Goal: Information Seeking & Learning: Find specific fact

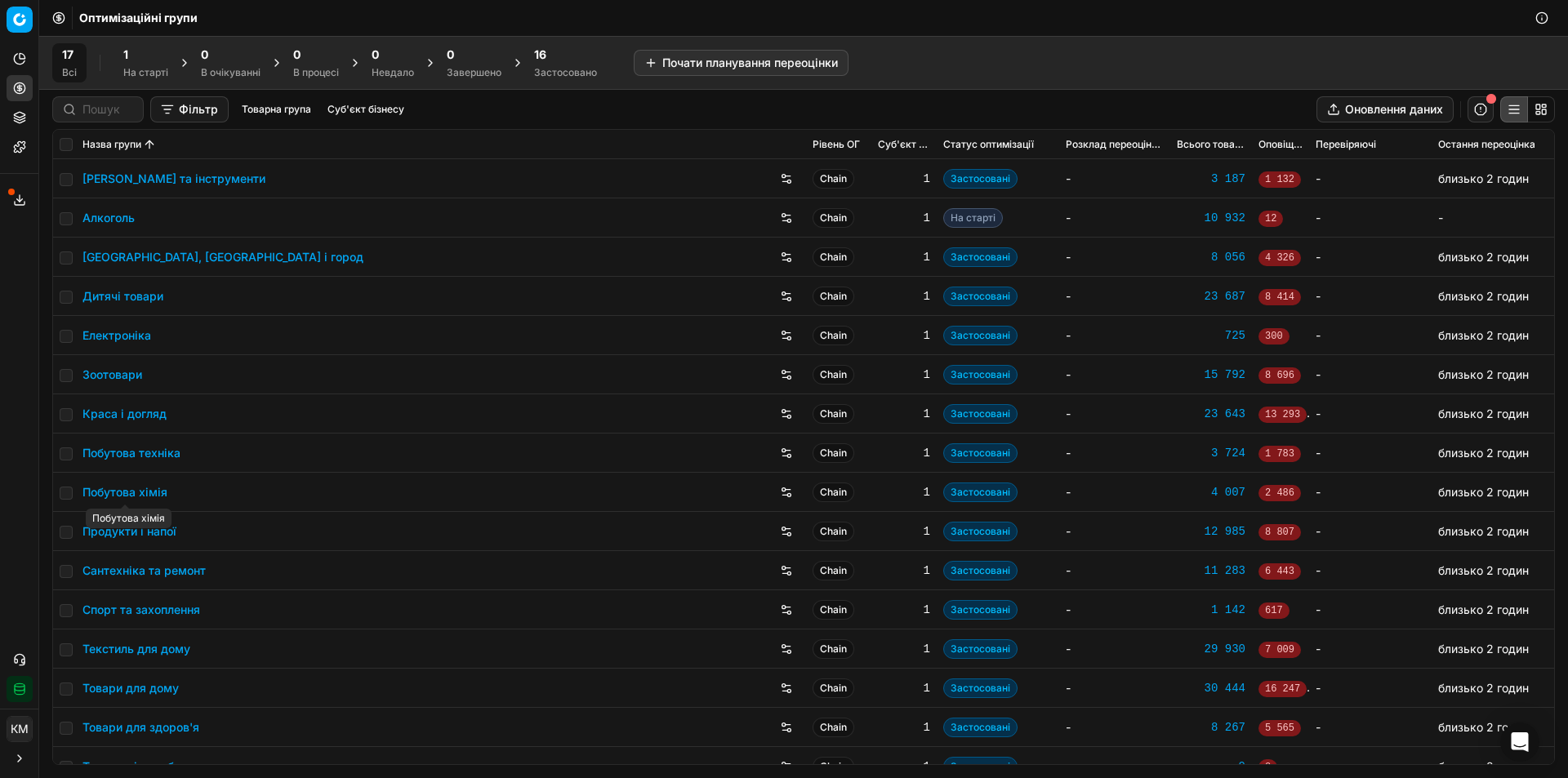
click at [134, 529] on link "Продукти і напої" at bounding box center [129, 532] width 94 height 16
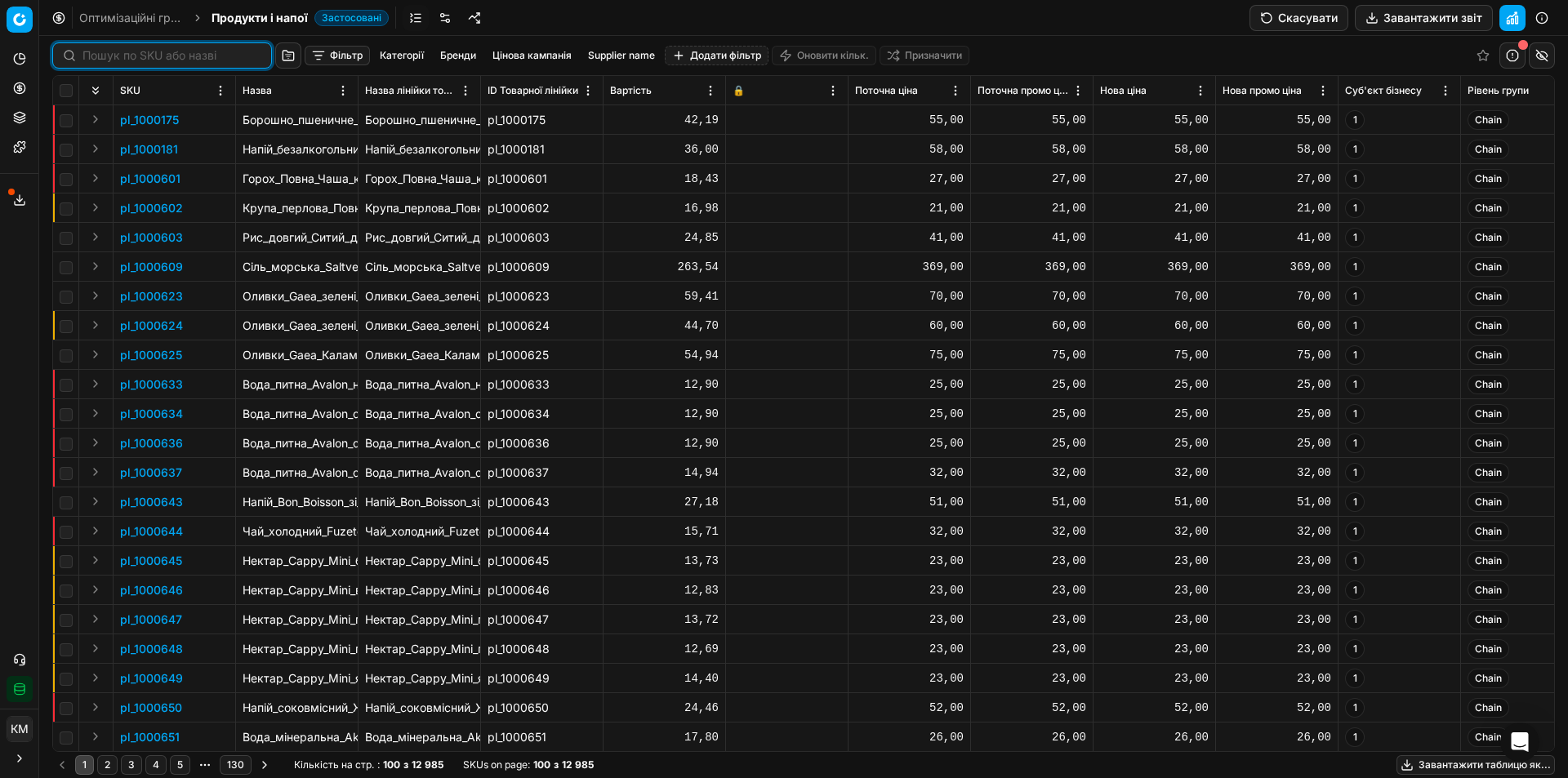
click at [126, 60] on input at bounding box center [171, 56] width 179 height 16
paste input "447139"
type input "447139"
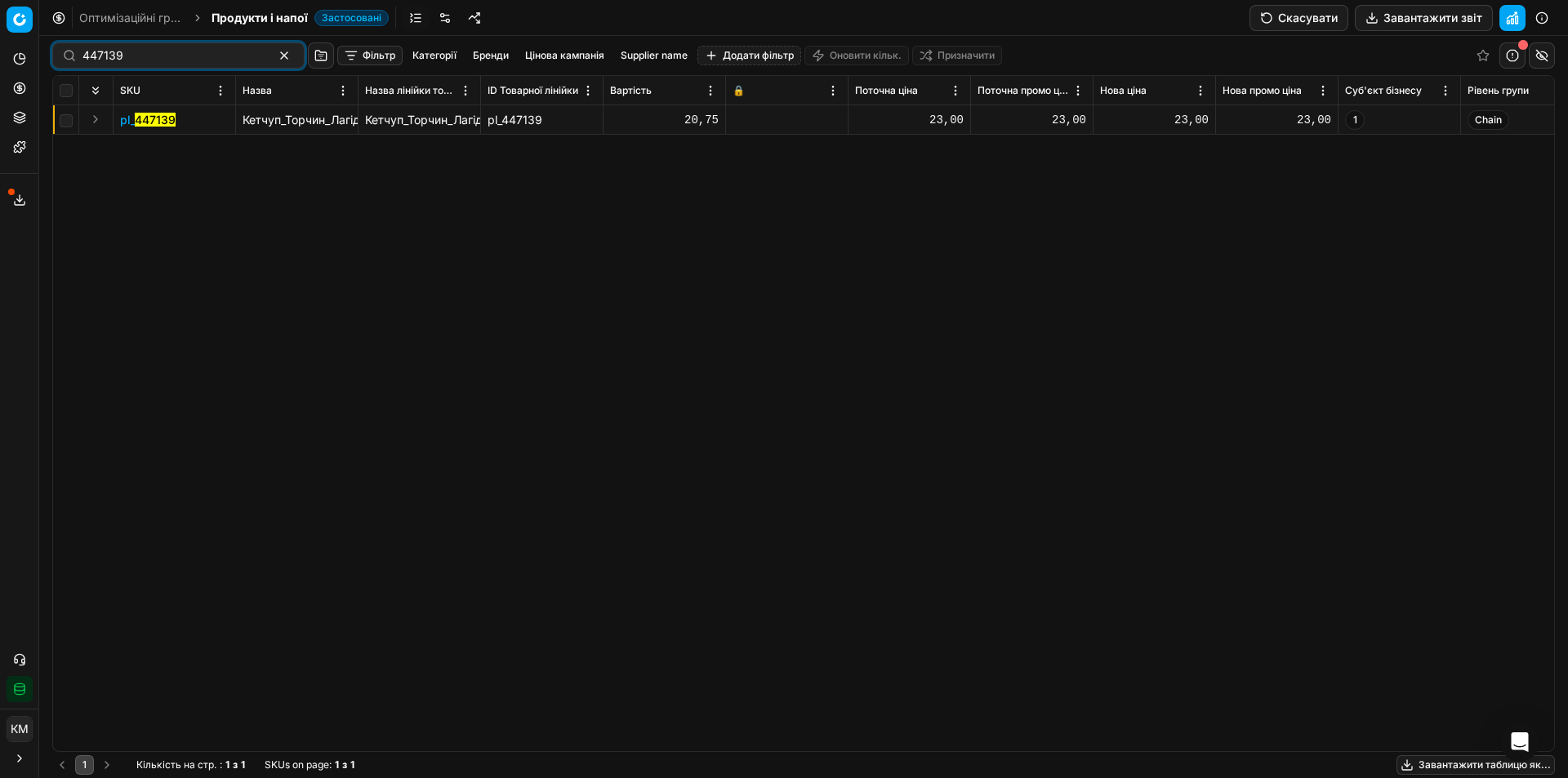
click at [100, 119] on button "Expand" at bounding box center [96, 119] width 20 height 20
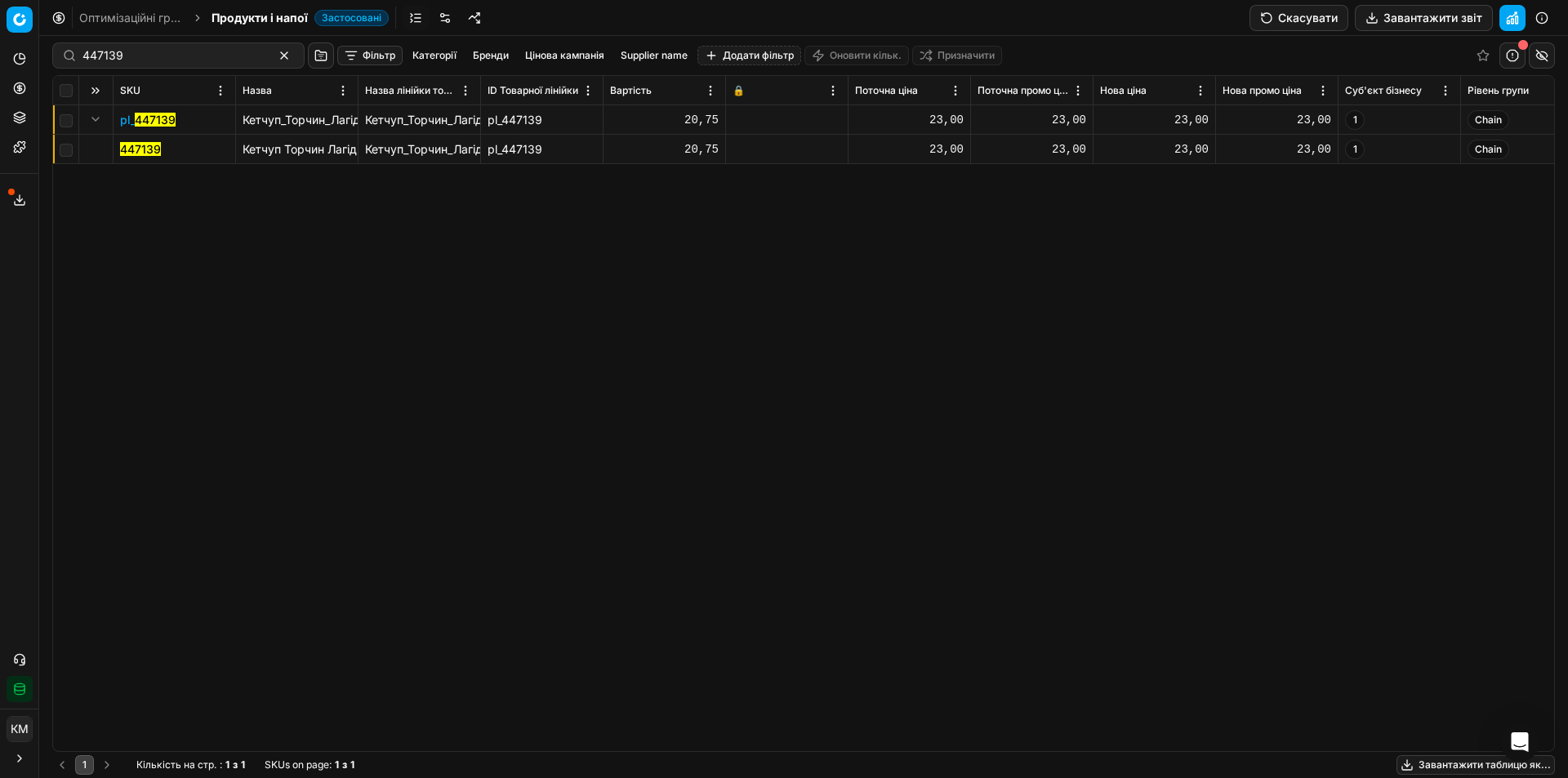
click at [136, 147] on mark "447139" at bounding box center [140, 149] width 41 height 14
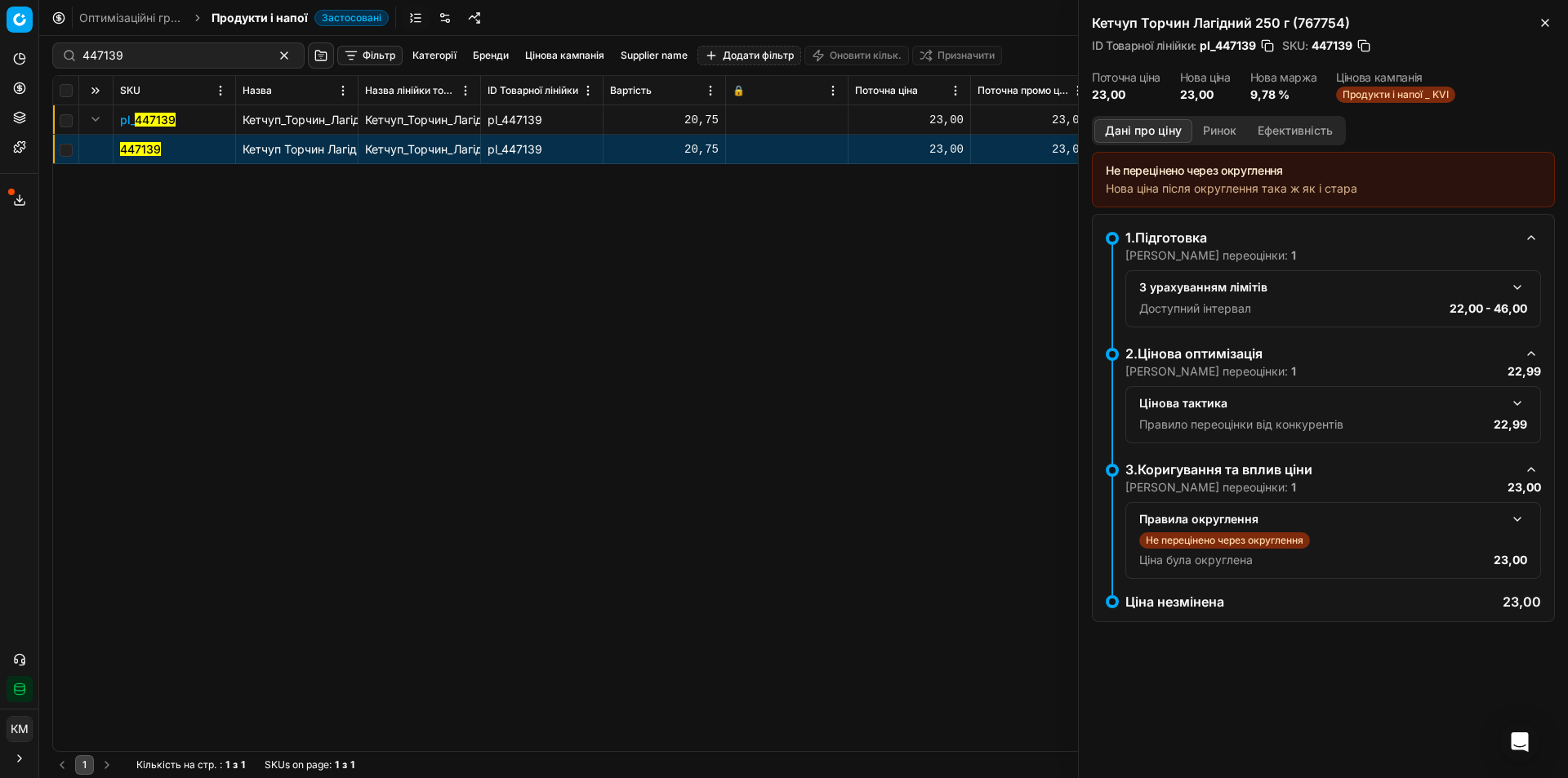
click at [1217, 140] on button "Ринок" at bounding box center [1219, 131] width 55 height 23
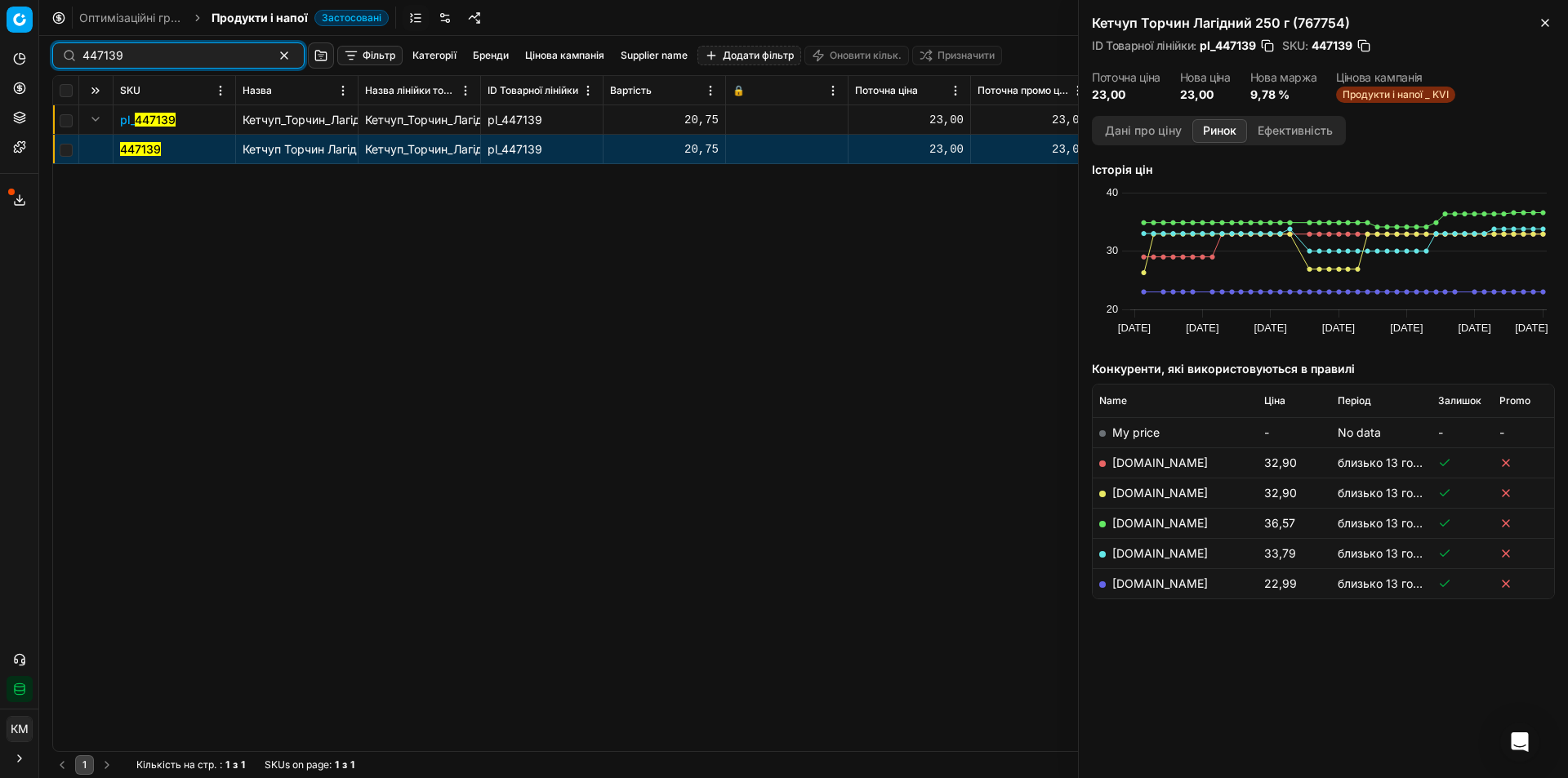
click at [167, 60] on input "447139" at bounding box center [171, 56] width 179 height 16
paste input "587543"
type input "587543"
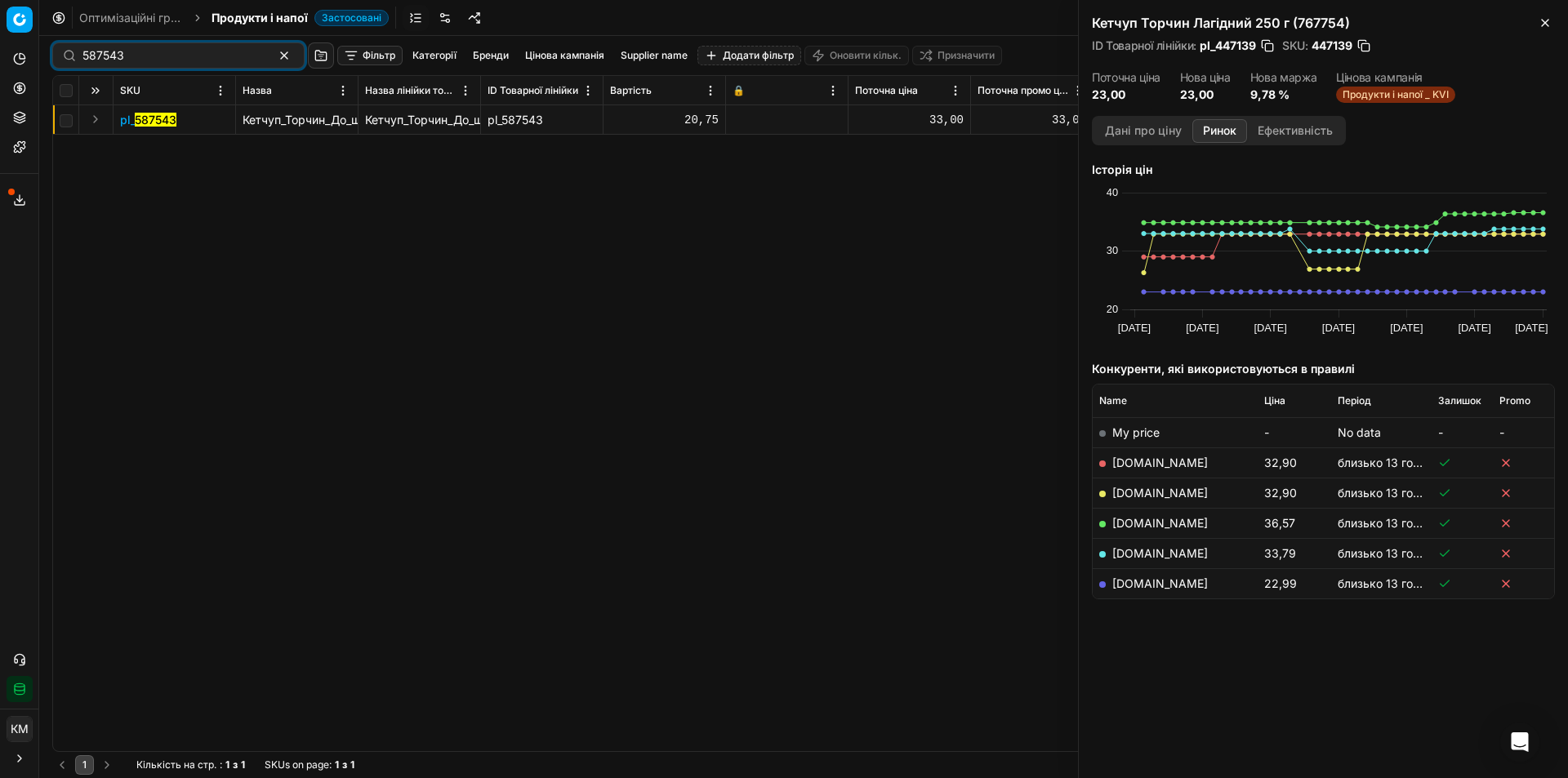
click at [155, 125] on mark "587543" at bounding box center [155, 119] width 41 height 14
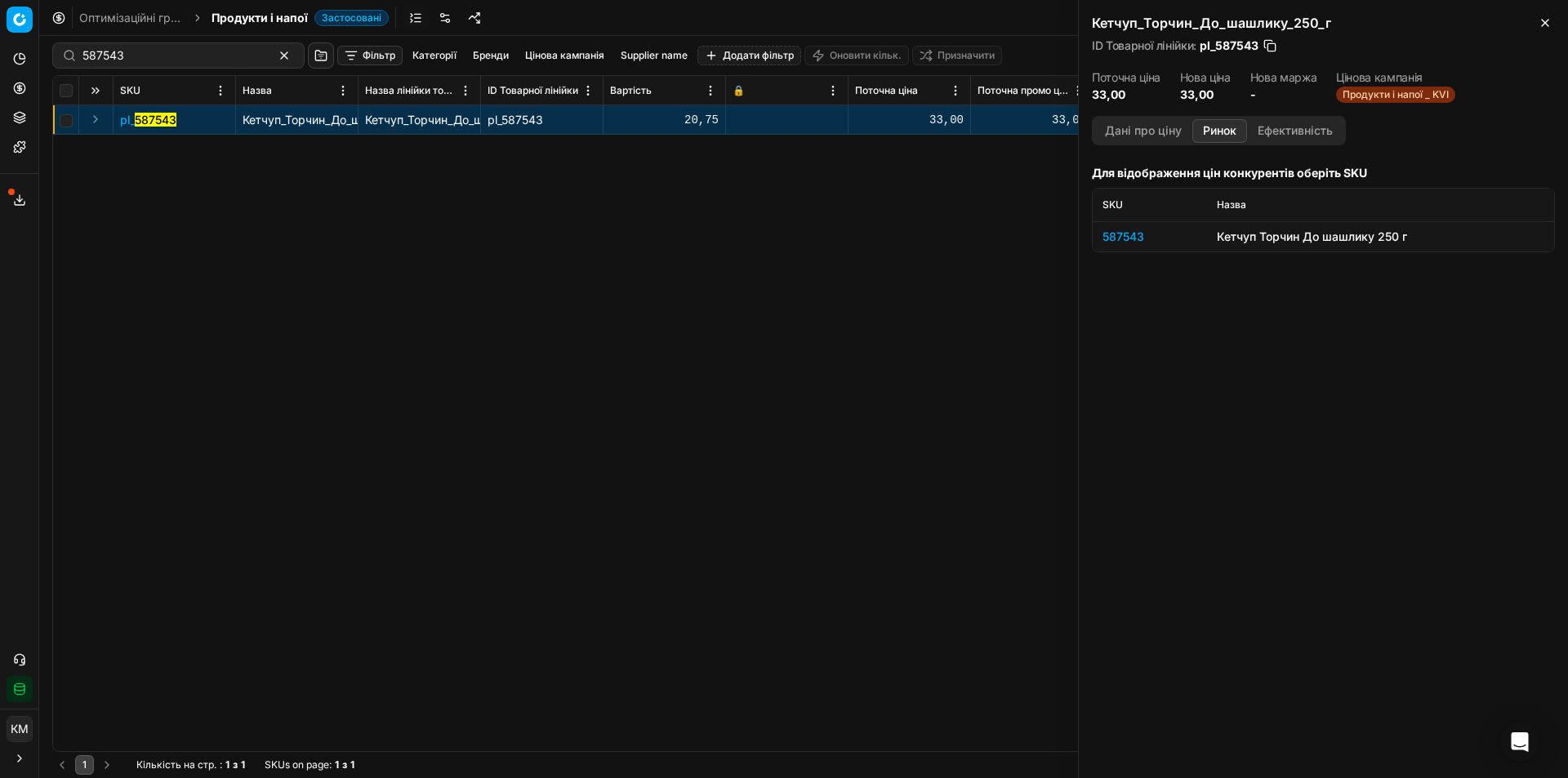
click at [98, 118] on button "Expand" at bounding box center [96, 119] width 20 height 20
click at [131, 149] on mark "587543" at bounding box center [141, 149] width 41 height 14
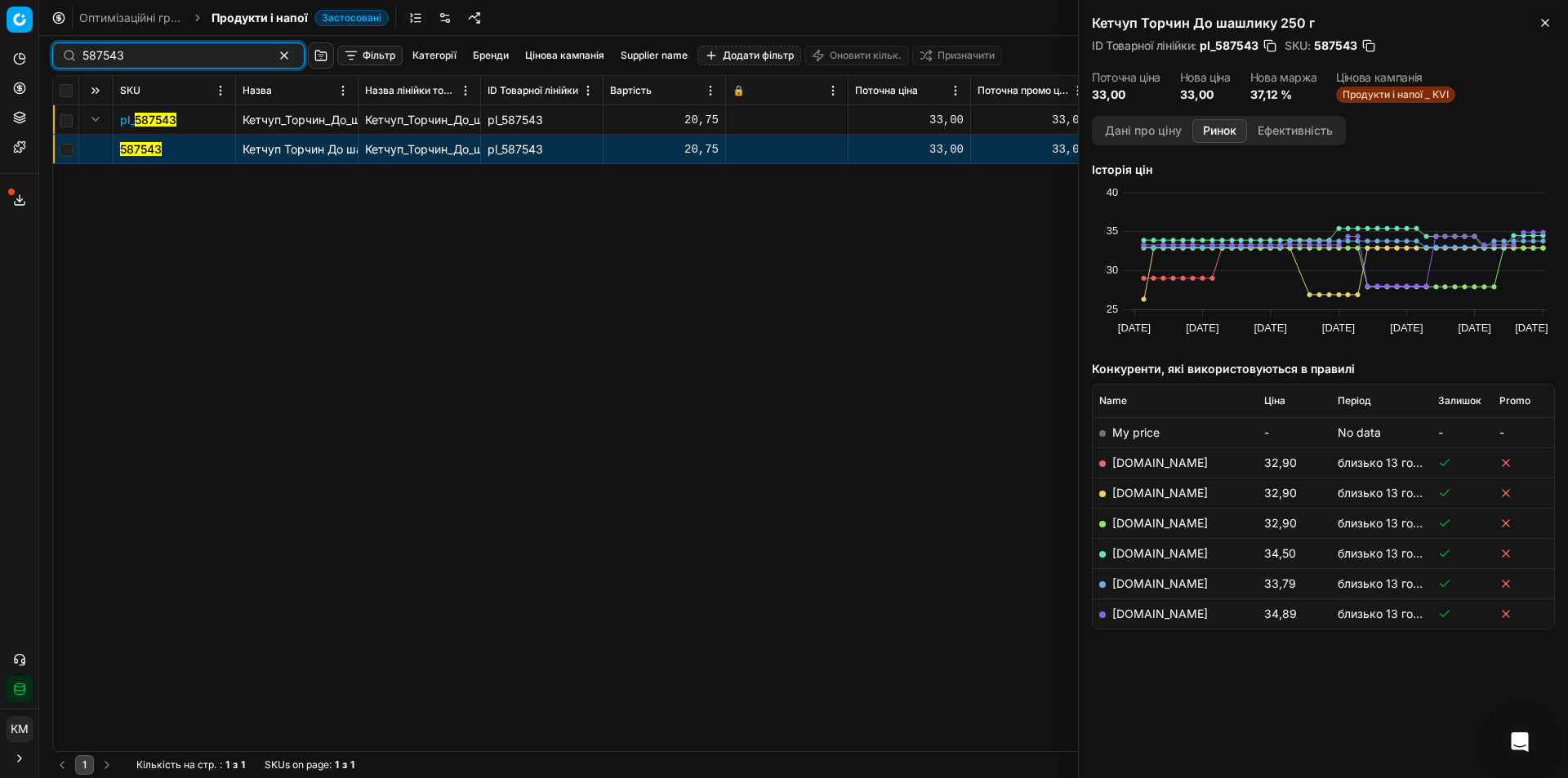
click at [151, 48] on input "587543" at bounding box center [171, 56] width 179 height 16
paste input "420424"
type input "420424"
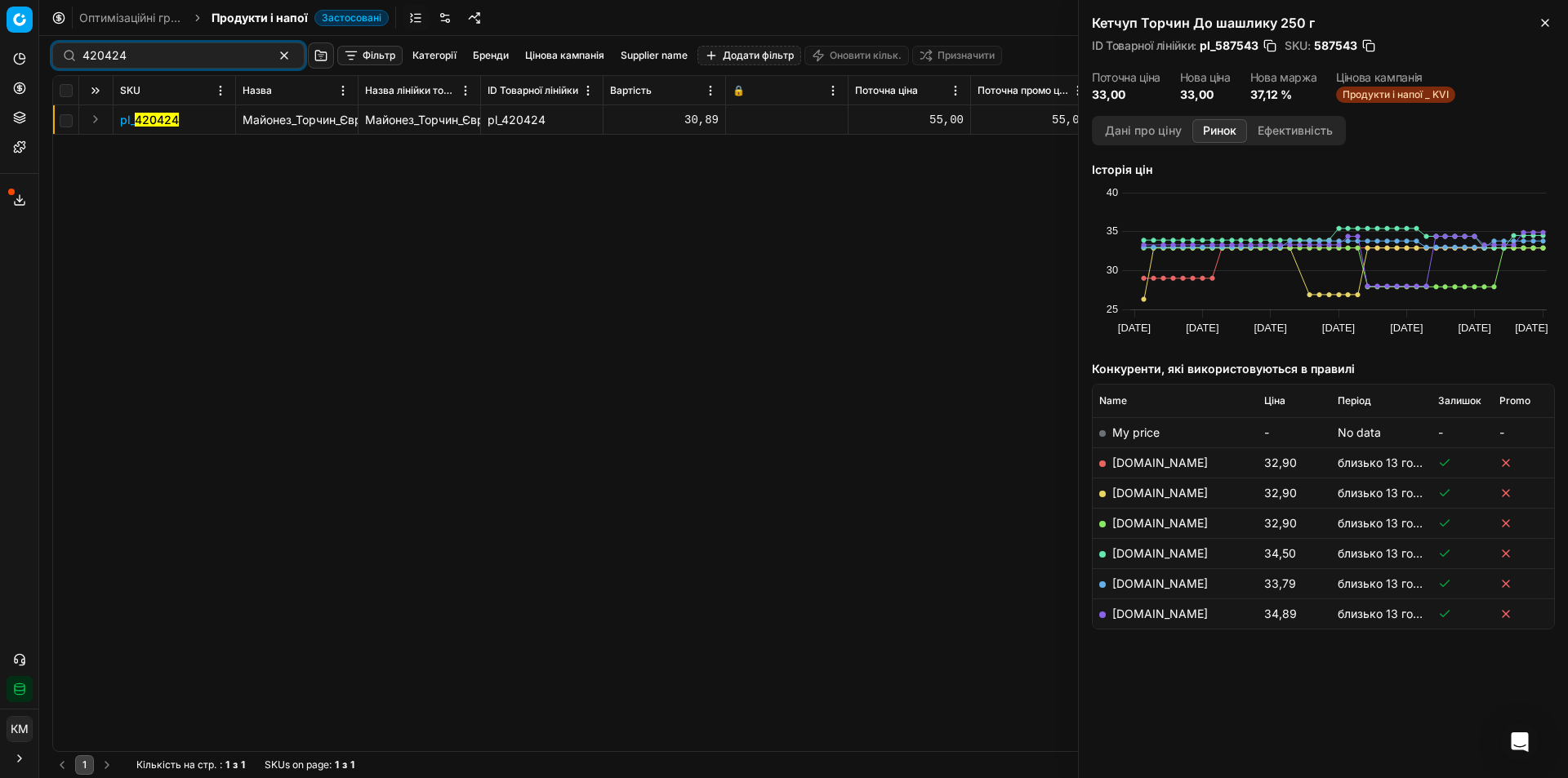
click at [98, 110] on button "Expand" at bounding box center [96, 119] width 20 height 20
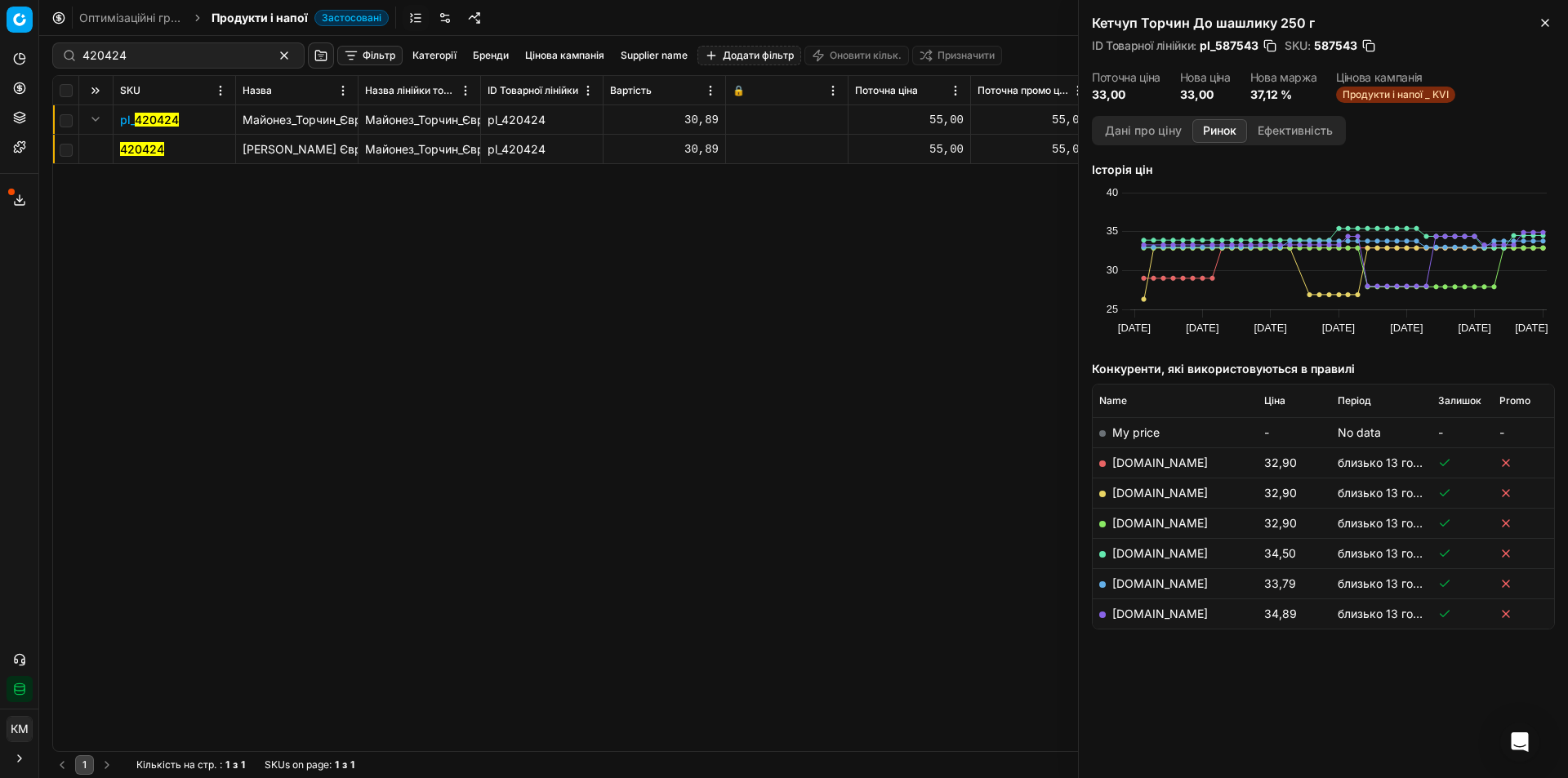
click at [131, 150] on mark "420424" at bounding box center [142, 149] width 44 height 14
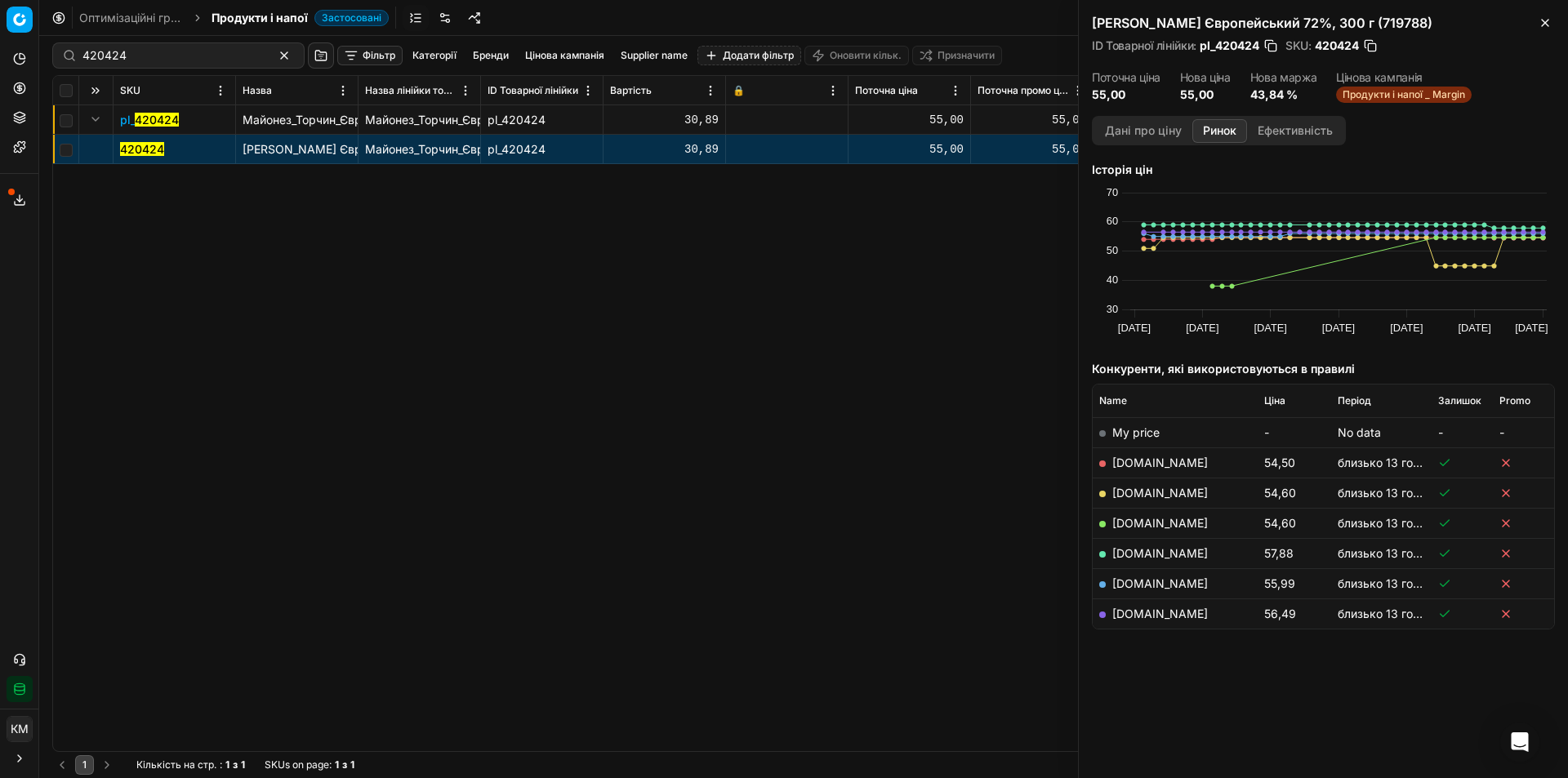
click at [192, 46] on div "420424" at bounding box center [179, 55] width 252 height 26
click at [192, 47] on div "420424" at bounding box center [179, 55] width 252 height 26
paste input "587533"
click at [195, 48] on input "420424587533" at bounding box center [171, 56] width 179 height 16
click at [196, 49] on input "420424587533" at bounding box center [171, 56] width 179 height 16
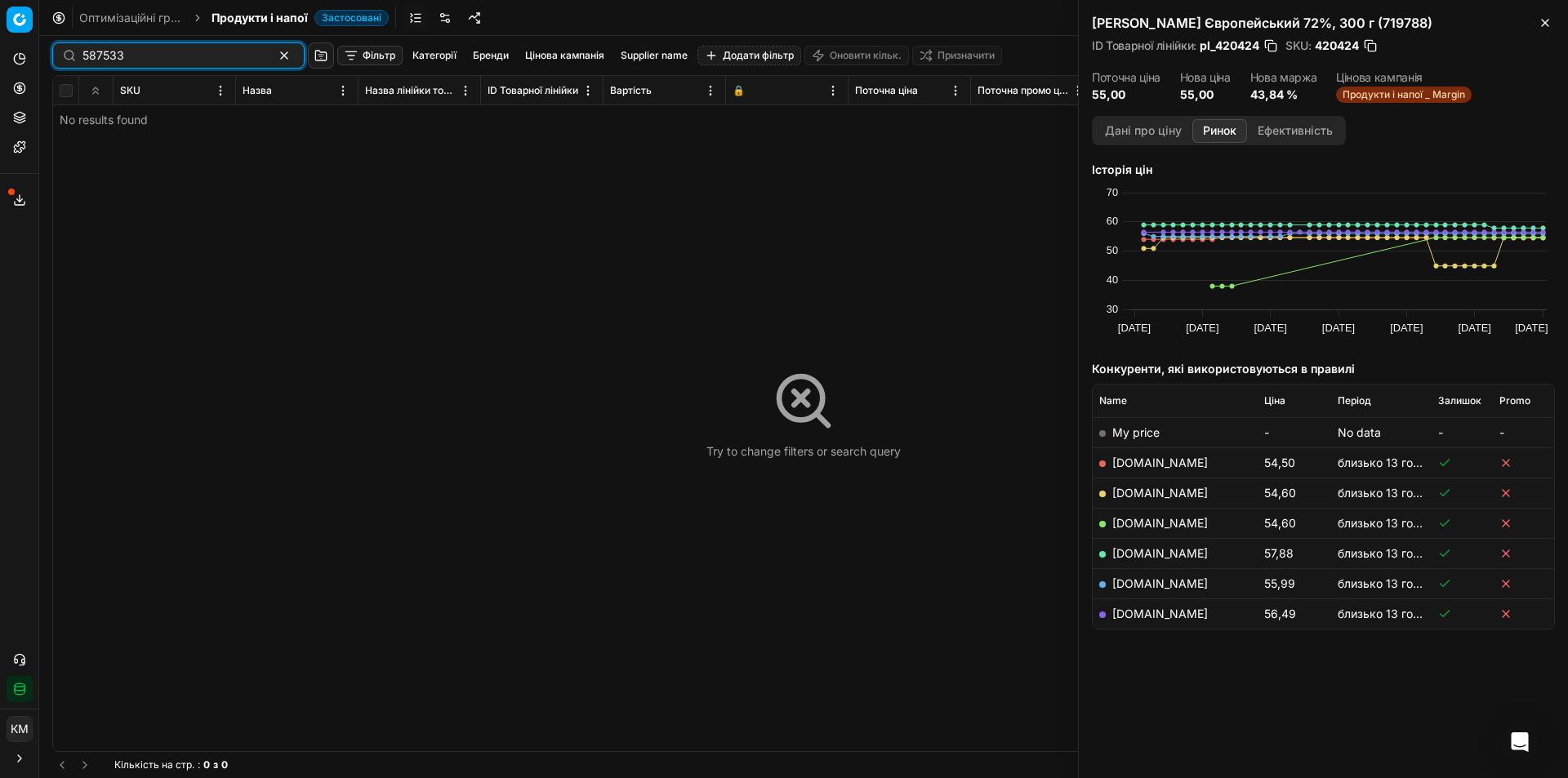
type input "587533"
click at [170, 66] on div "587533" at bounding box center [179, 55] width 252 height 26
